Goal: Information Seeking & Learning: Learn about a topic

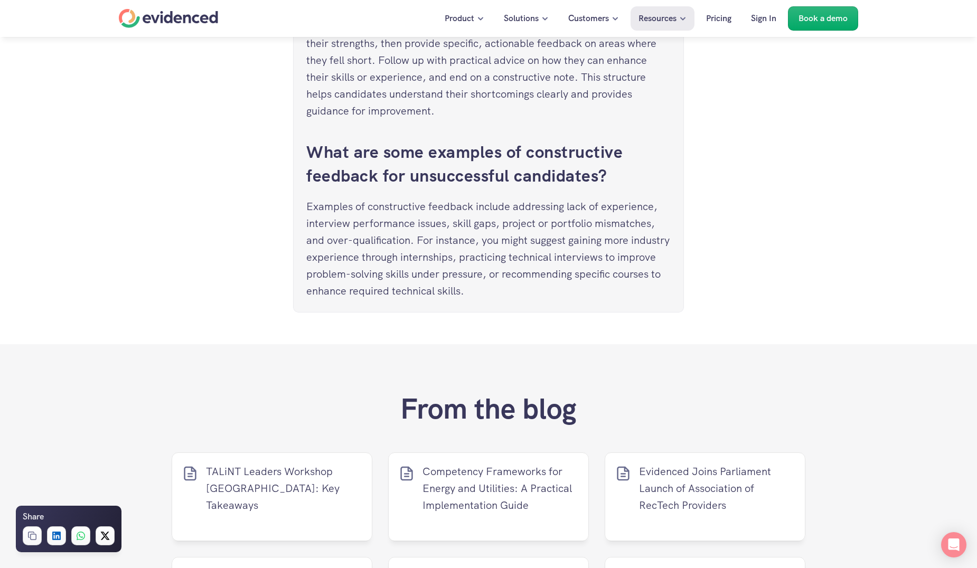
scroll to position [4745, 0]
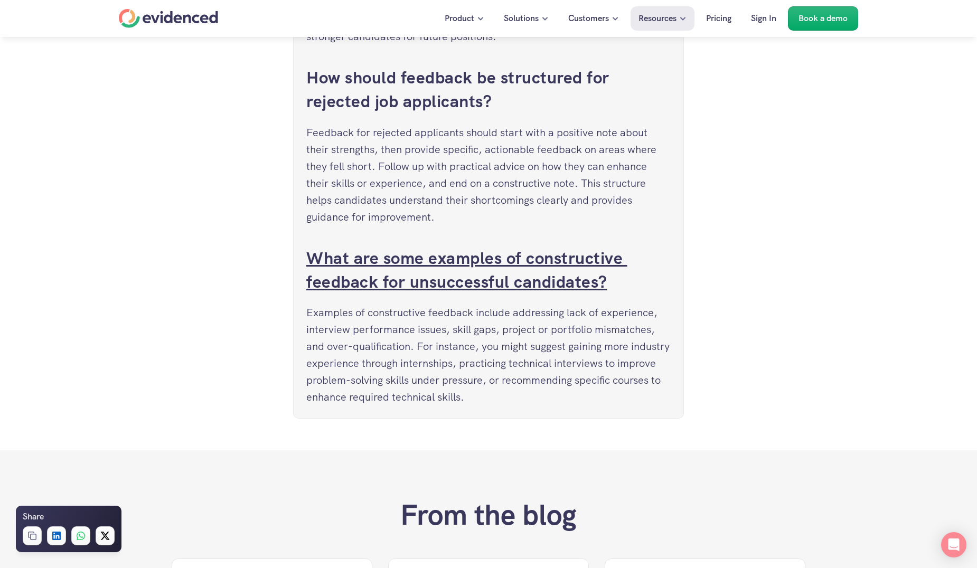
click at [440, 260] on link "What are some examples of constructive feedback for unsuccessful candidates?" at bounding box center [466, 270] width 321 height 46
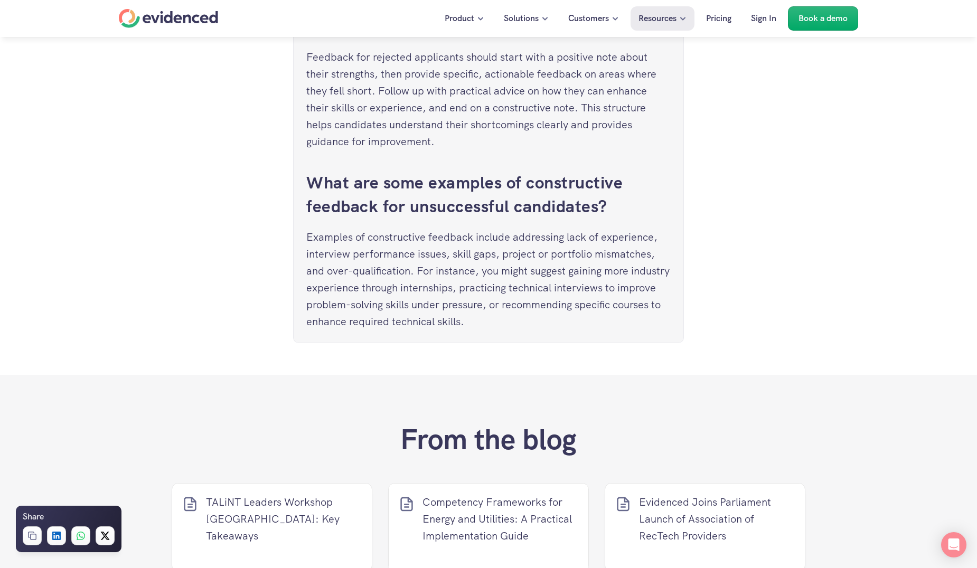
scroll to position [4643, 0]
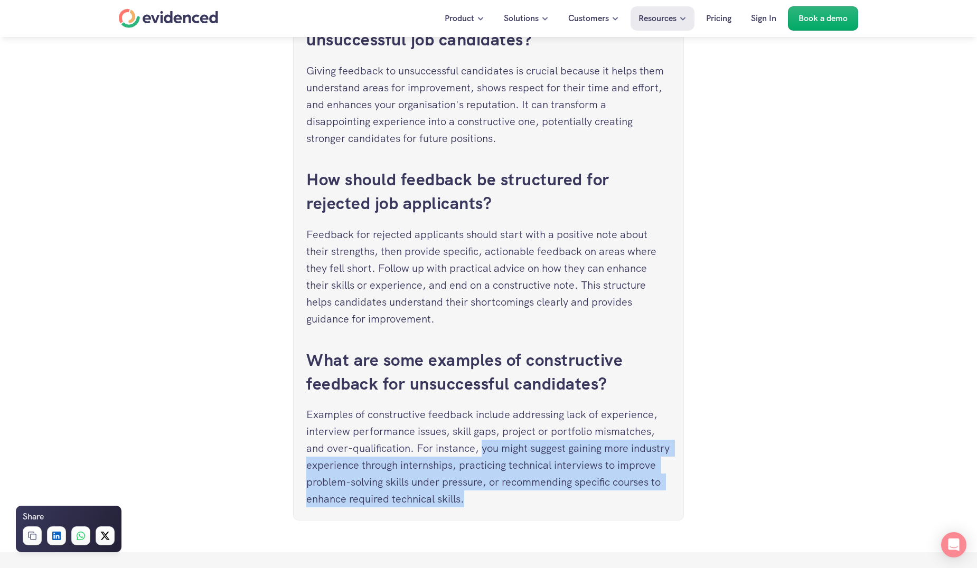
drag, startPoint x: 484, startPoint y: 445, endPoint x: 545, endPoint y: 492, distance: 77.2
click at [545, 492] on p "Examples of constructive feedback include addressing lack of experience, interv…" at bounding box center [488, 456] width 364 height 101
drag, startPoint x: 545, startPoint y: 492, endPoint x: 523, endPoint y: 453, distance: 45.2
copy p "you might suggest gaining more industry experience through internships, practic…"
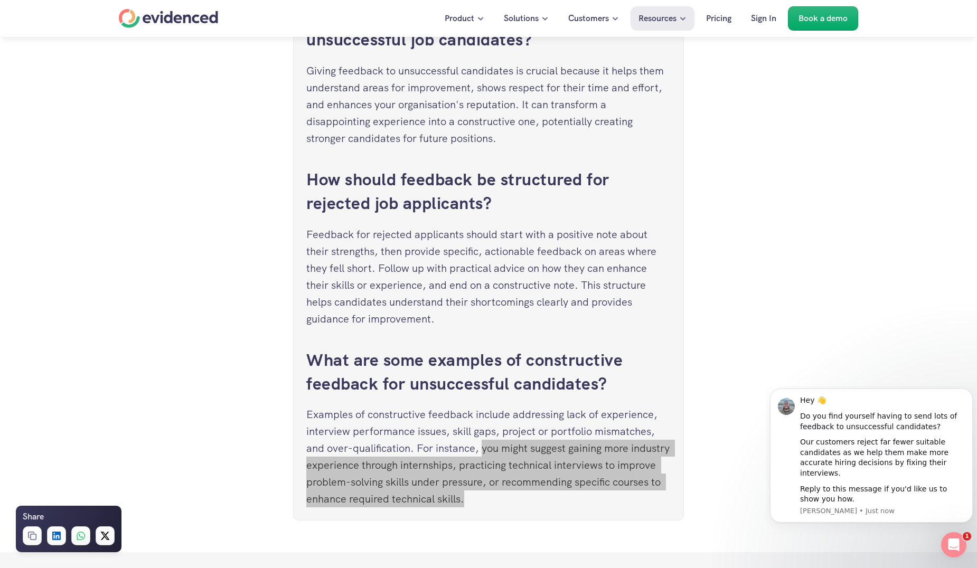
scroll to position [0, 0]
